Goal: Information Seeking & Learning: Learn about a topic

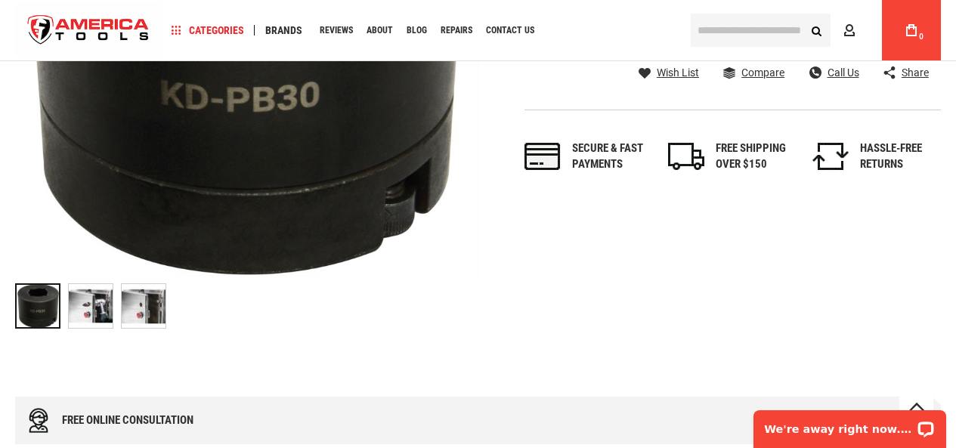
scroll to position [256, 0]
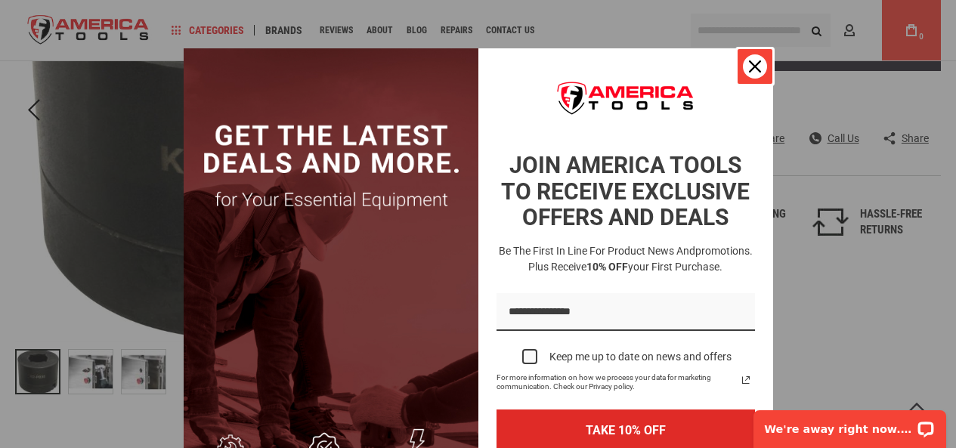
click at [750, 67] on icon "close icon" at bounding box center [755, 66] width 12 height 12
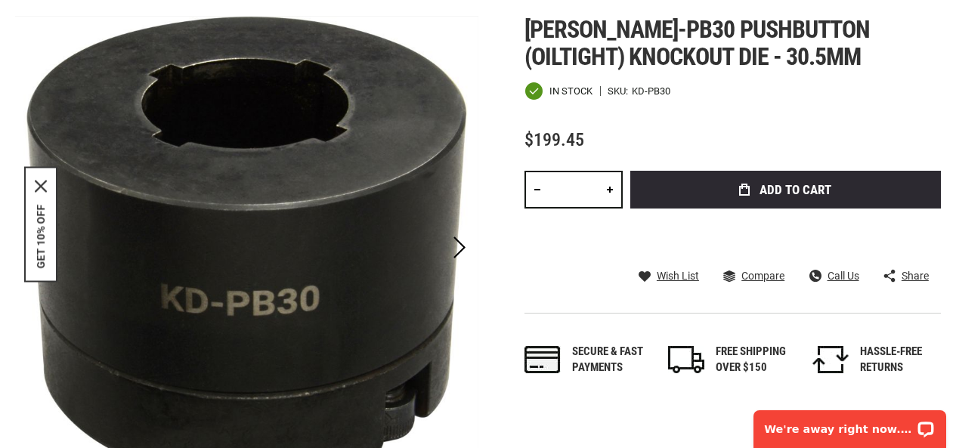
scroll to position [0, 0]
